Goal: Information Seeking & Learning: Learn about a topic

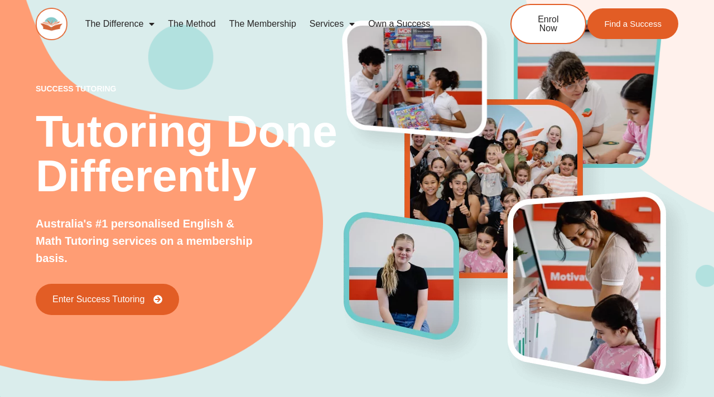
click at [199, 25] on link "The Method" at bounding box center [191, 24] width 61 height 26
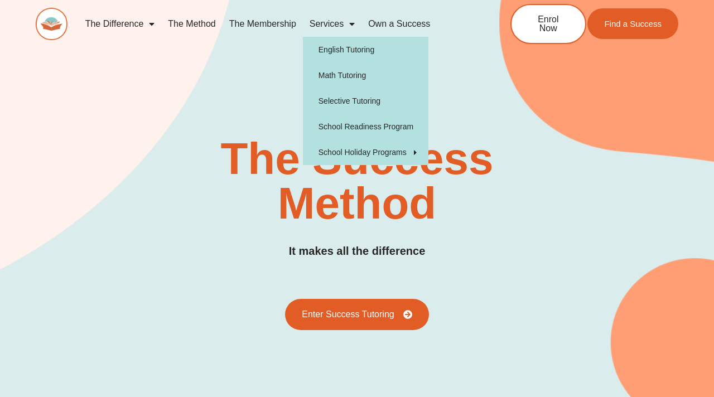
click at [338, 27] on link "Services" at bounding box center [332, 24] width 59 height 26
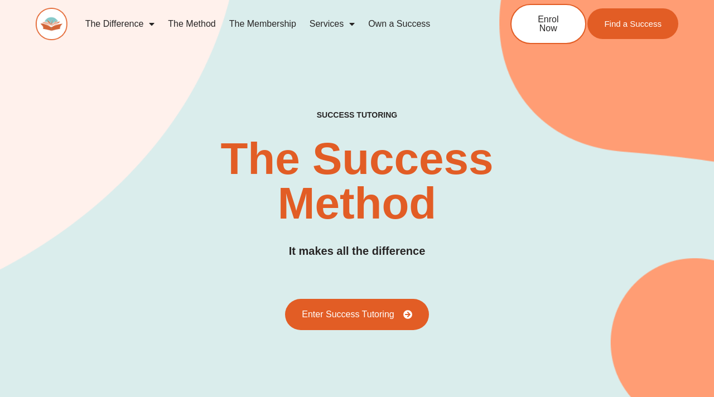
click at [328, 25] on link "Services" at bounding box center [332, 24] width 59 height 26
click at [278, 21] on link "The Membership" at bounding box center [263, 24] width 80 height 26
click at [252, 28] on link "The Membership" at bounding box center [263, 24] width 80 height 26
click at [258, 23] on link "The Membership" at bounding box center [263, 24] width 80 height 26
click at [179, 21] on link "The Method" at bounding box center [191, 24] width 61 height 26
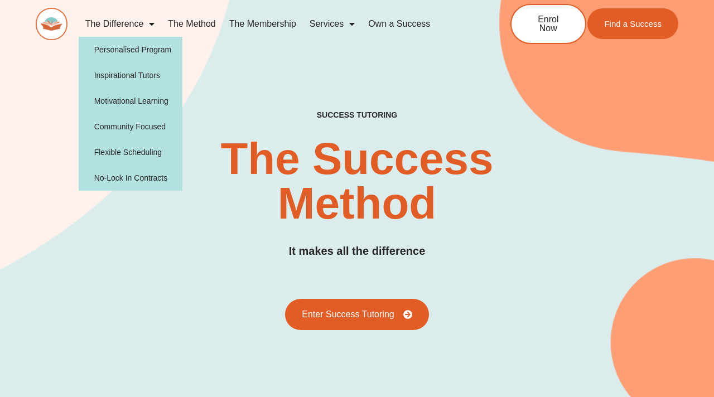
click at [105, 23] on link "The Difference" at bounding box center [120, 24] width 83 height 26
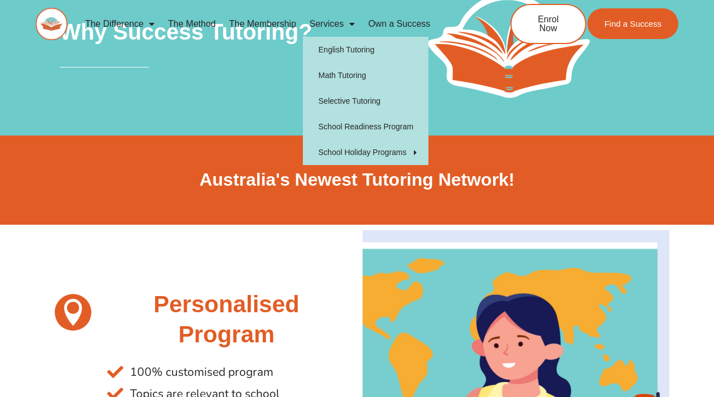
click at [334, 26] on link "Services" at bounding box center [332, 24] width 59 height 26
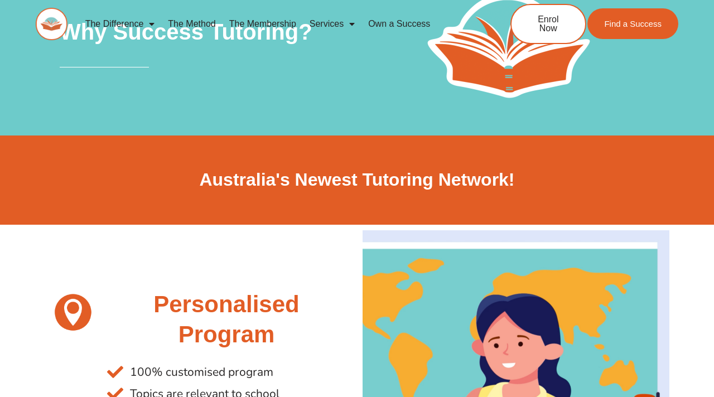
click at [359, 27] on link "Services" at bounding box center [332, 24] width 59 height 26
click at [293, 25] on link "The Membership" at bounding box center [263, 24] width 80 height 26
